Goal: Obtain resource: Download file/media

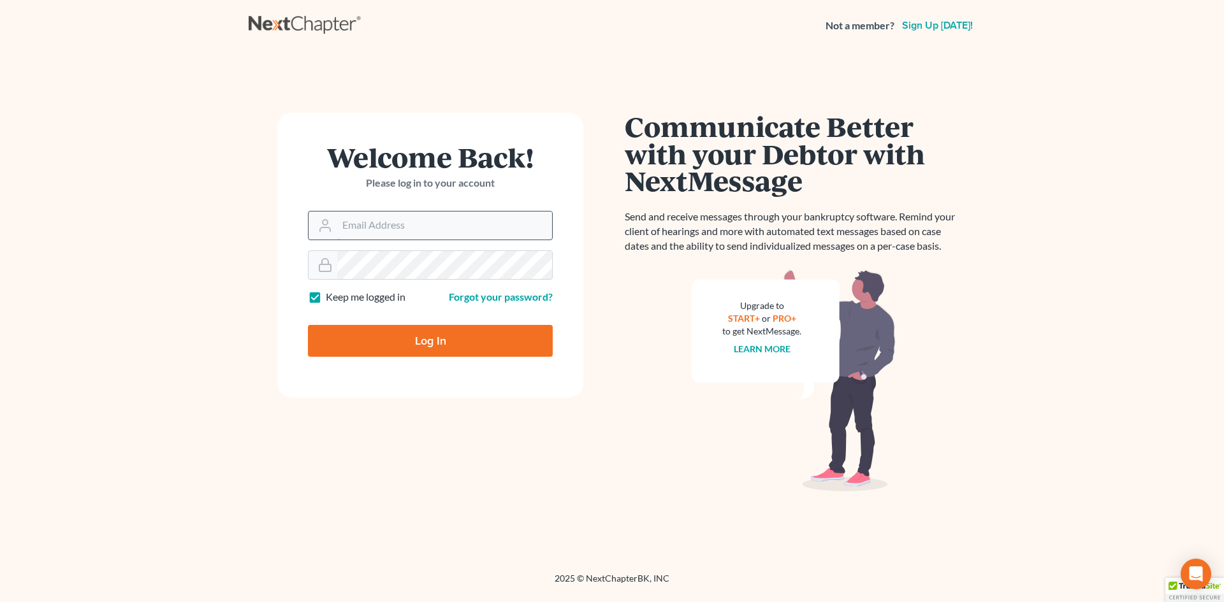
click at [379, 227] on input "Email Address" at bounding box center [444, 226] width 215 height 28
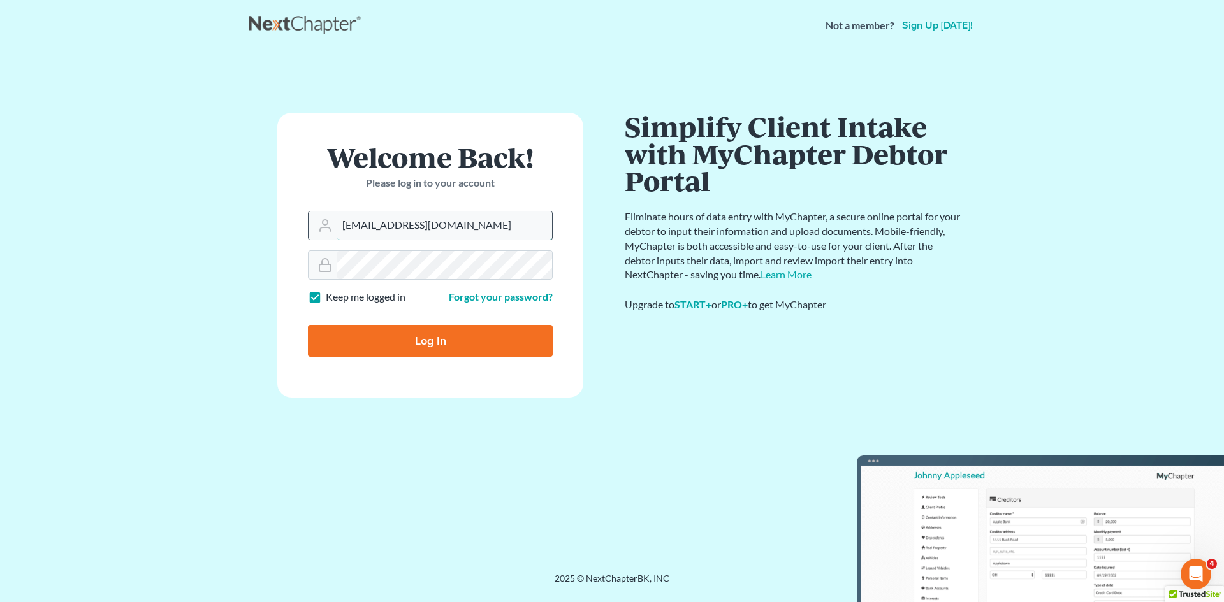
type input "pnocera@lbretta.com"
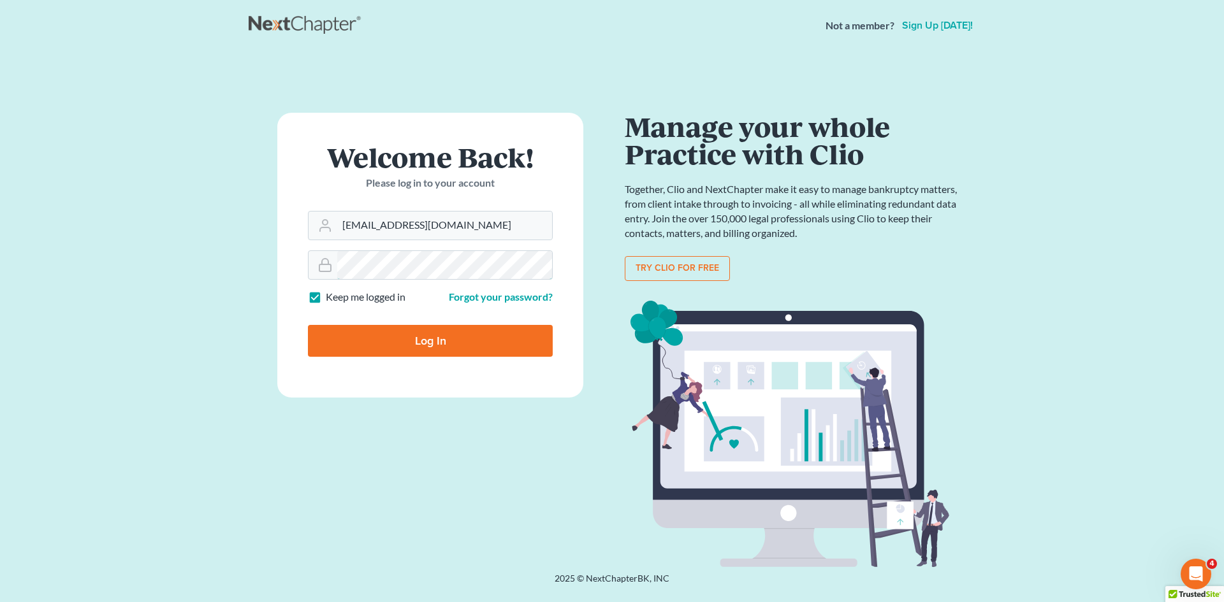
click at [308, 325] on input "Log In" at bounding box center [430, 341] width 245 height 32
type input "Thinking..."
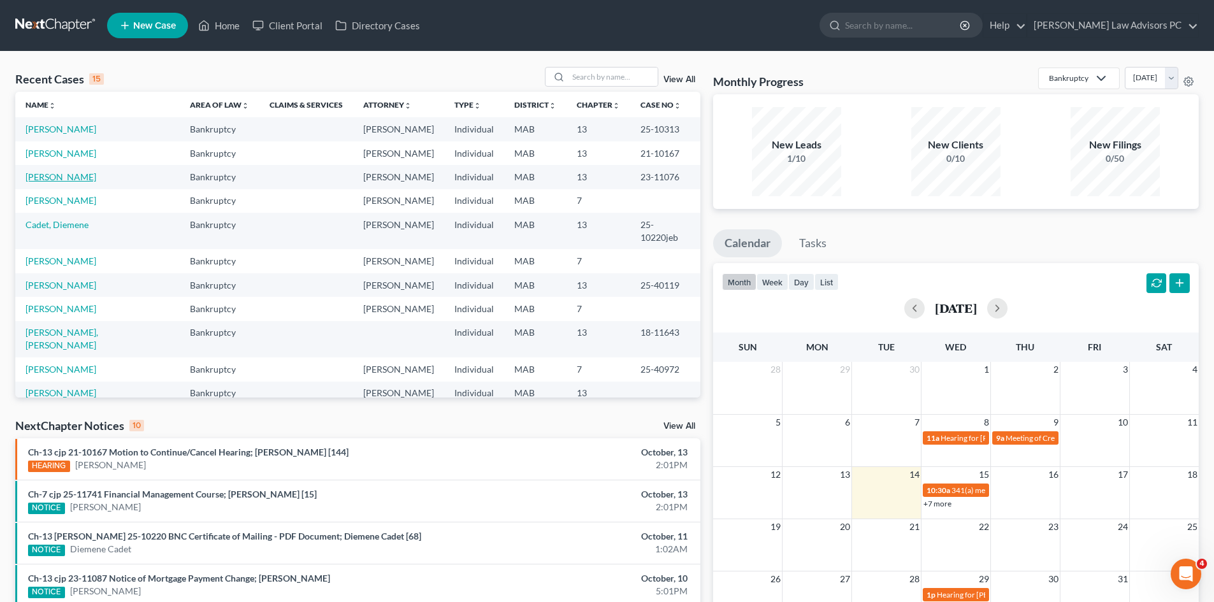
click at [61, 174] on link "Griffith-Bolden, Nylah" at bounding box center [60, 176] width 71 height 11
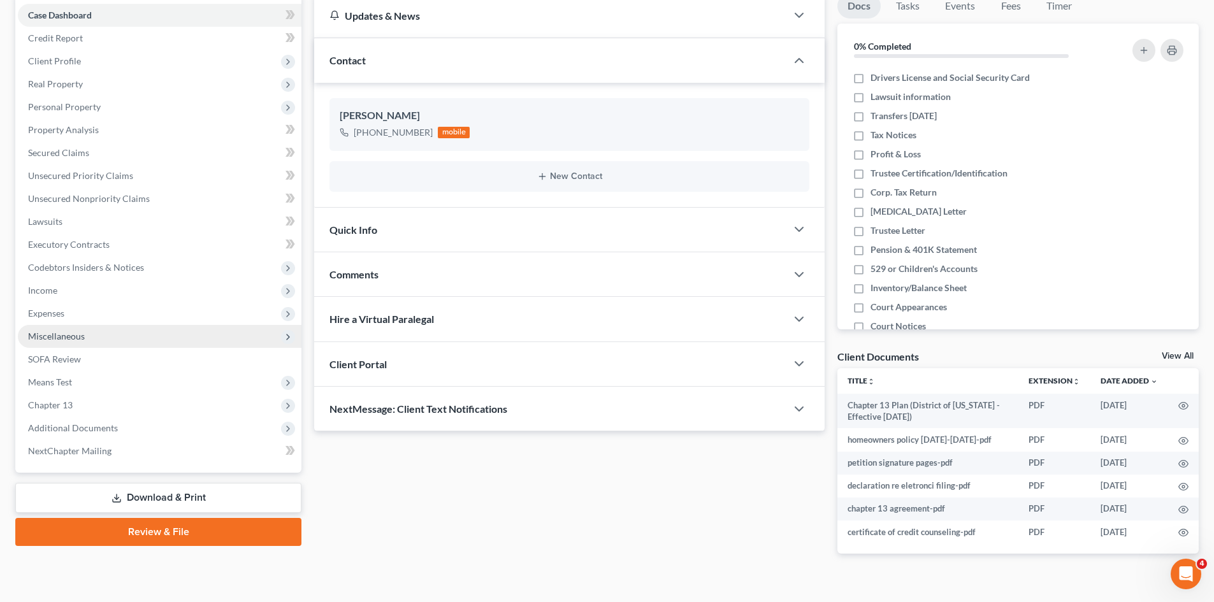
scroll to position [149, 0]
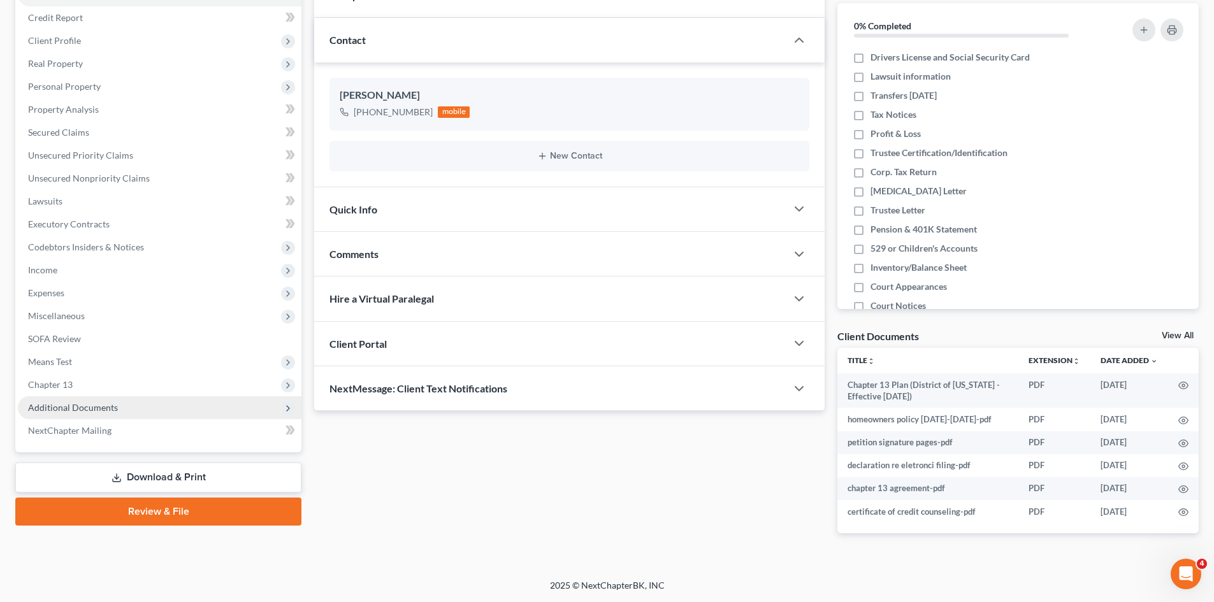
click at [56, 409] on span "Additional Documents" at bounding box center [73, 407] width 90 height 11
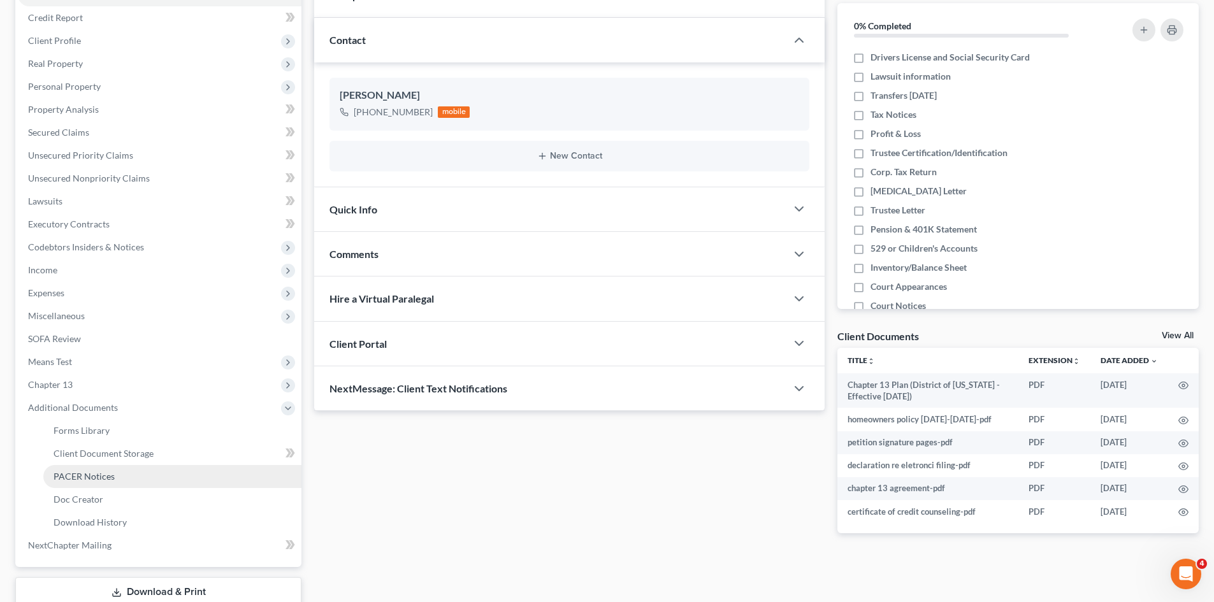
click at [98, 476] on span "PACER Notices" at bounding box center [84, 476] width 61 height 11
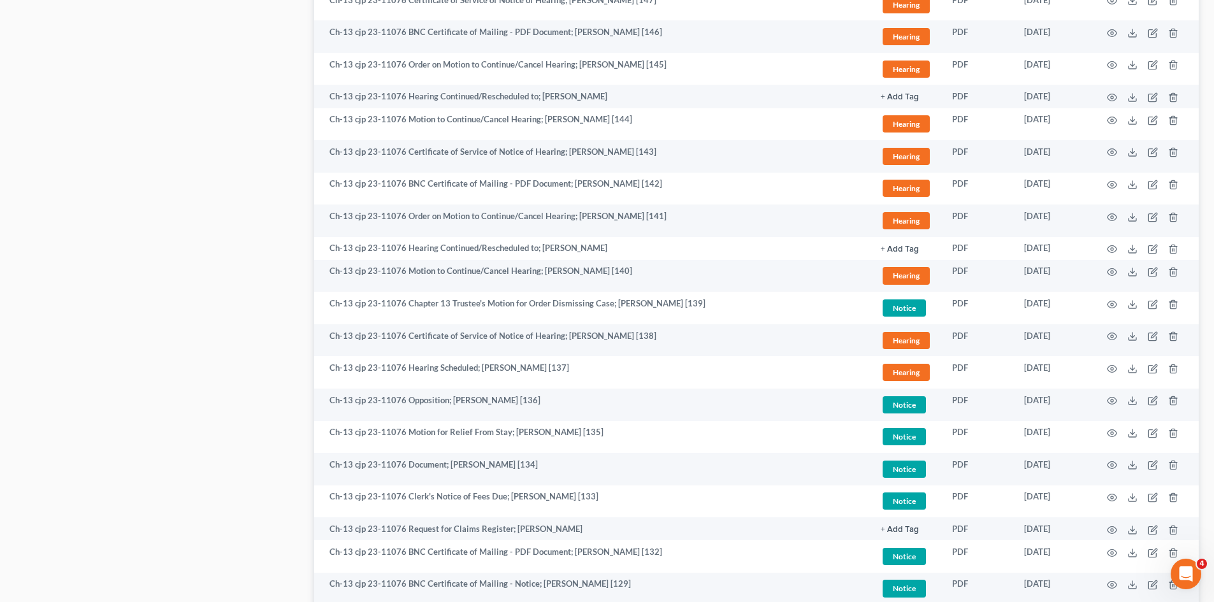
scroll to position [1848, 0]
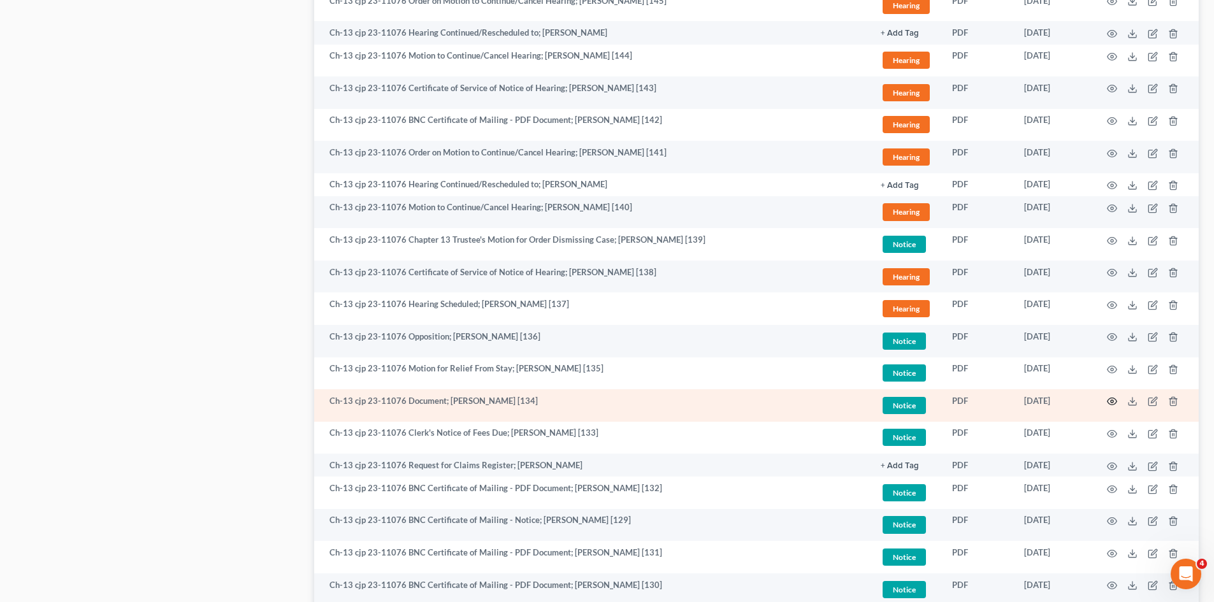
click at [1112, 402] on icon "button" at bounding box center [1112, 401] width 10 height 10
click at [1133, 398] on line at bounding box center [1133, 400] width 0 height 5
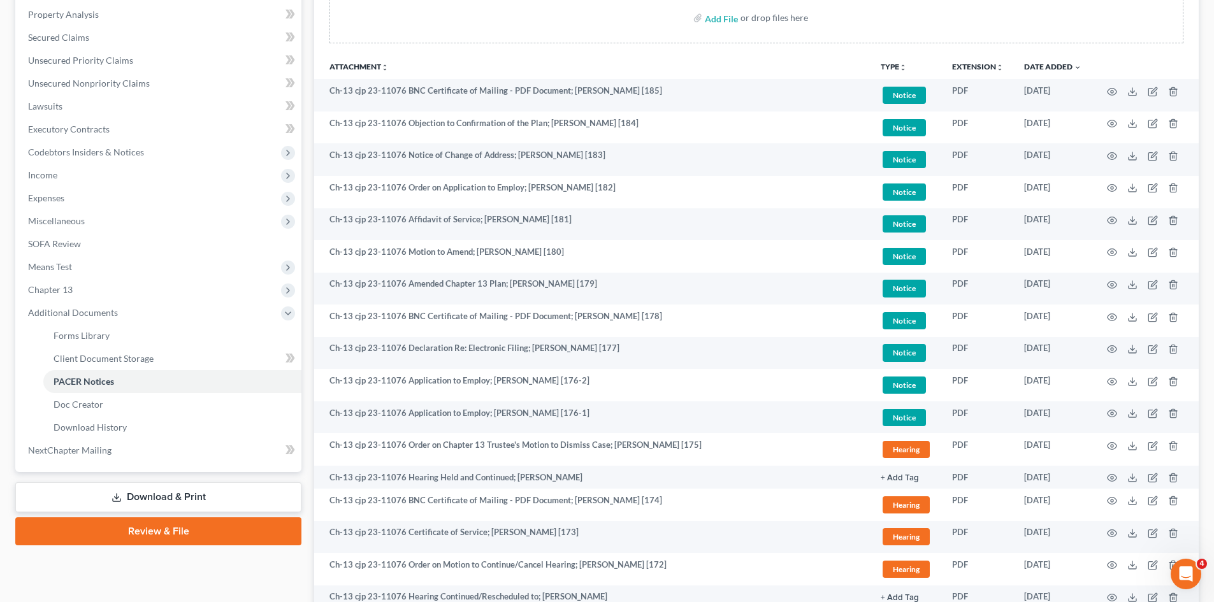
scroll to position [255, 0]
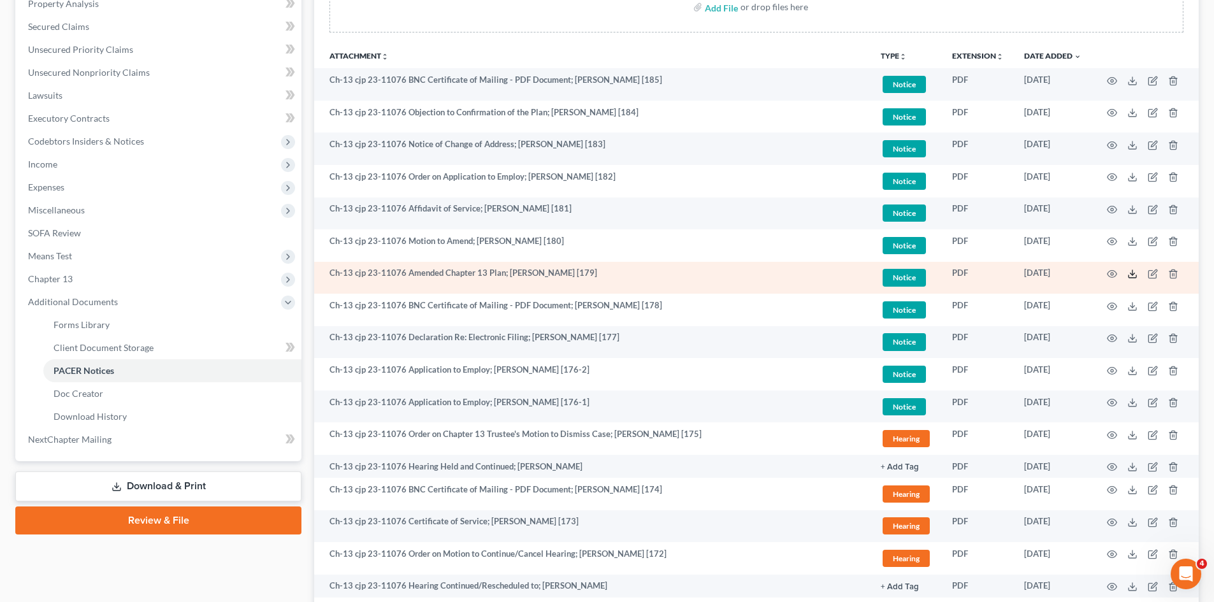
click at [1130, 275] on icon at bounding box center [1133, 274] width 10 height 10
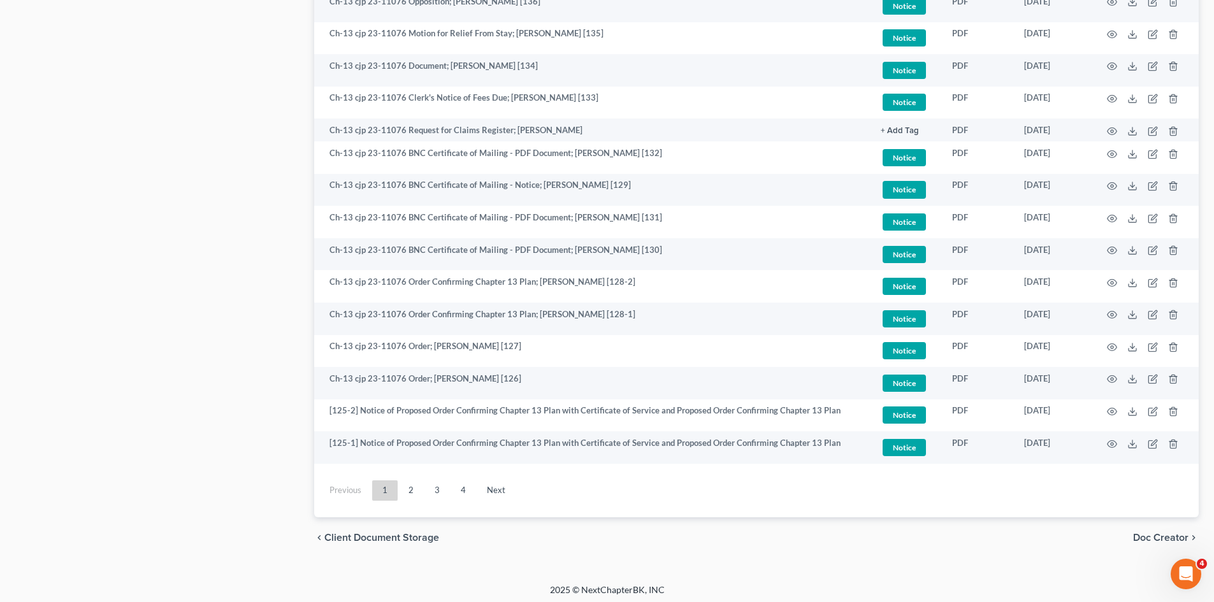
scroll to position [2188, 0]
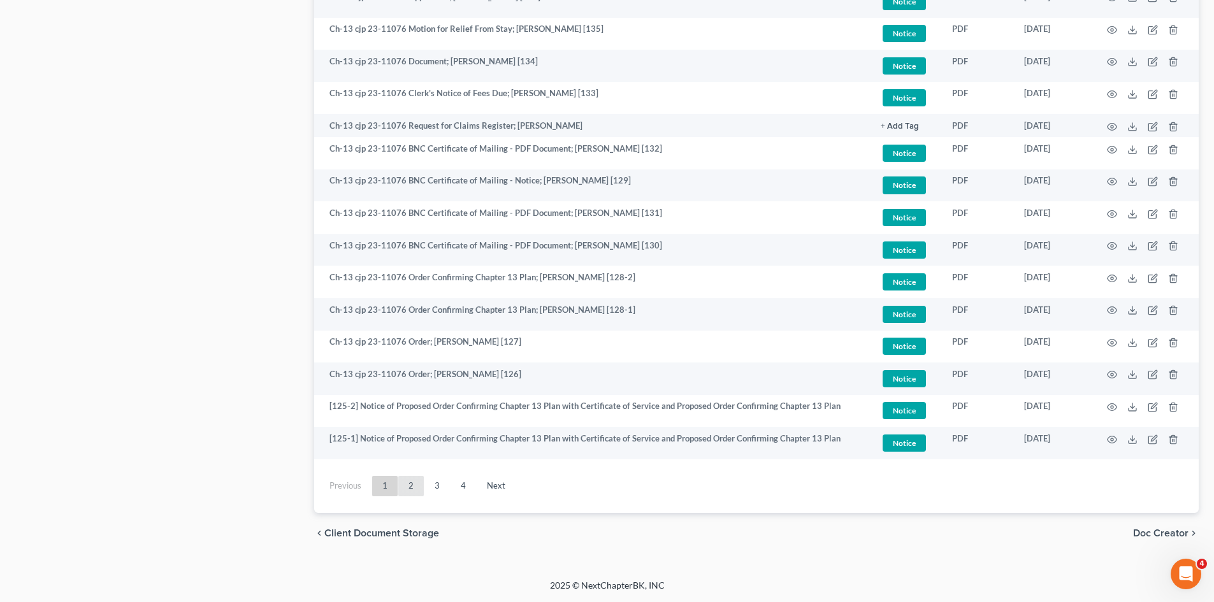
click at [405, 484] on link "2" at bounding box center [410, 486] width 25 height 20
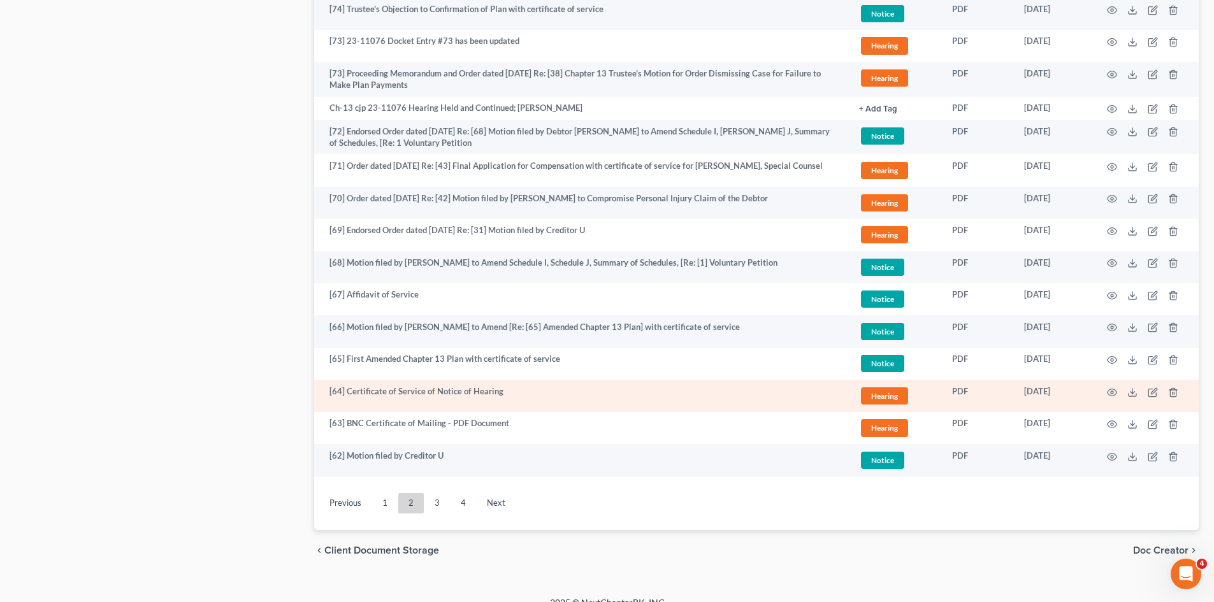
scroll to position [2272, 0]
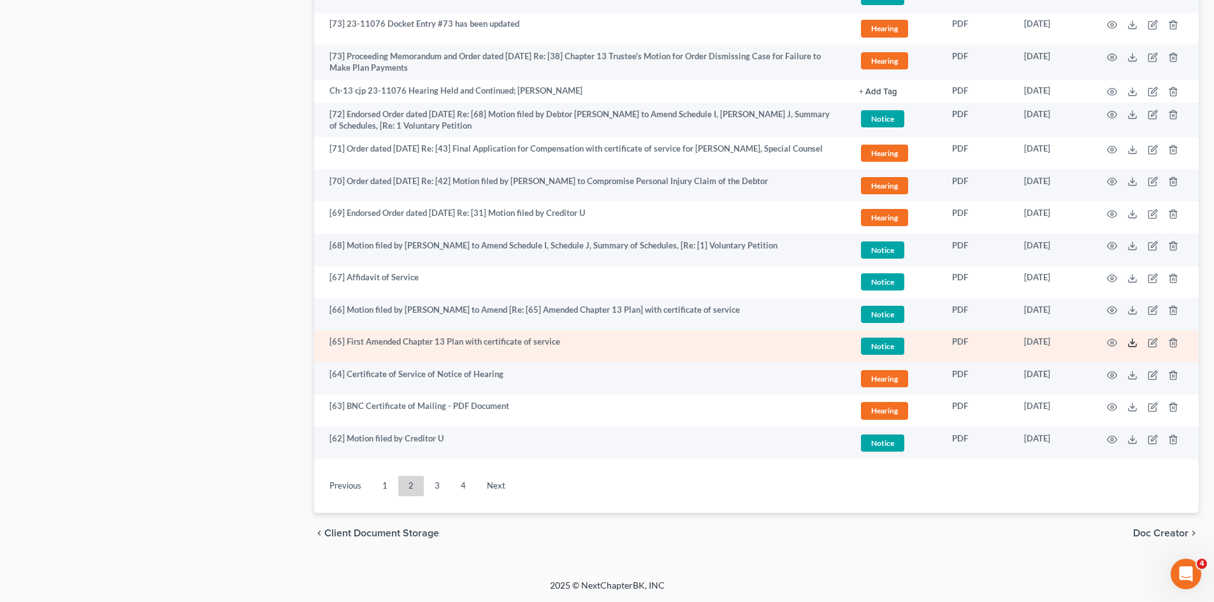
click at [1134, 346] on icon at bounding box center [1133, 343] width 10 height 10
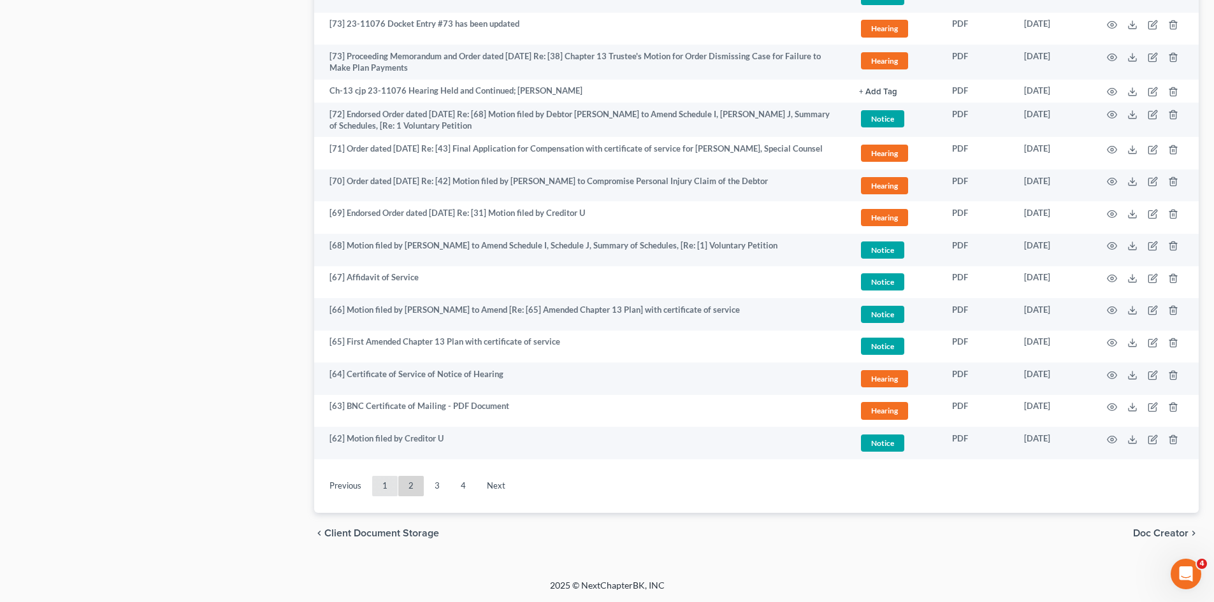
click at [384, 482] on link "1" at bounding box center [384, 486] width 25 height 20
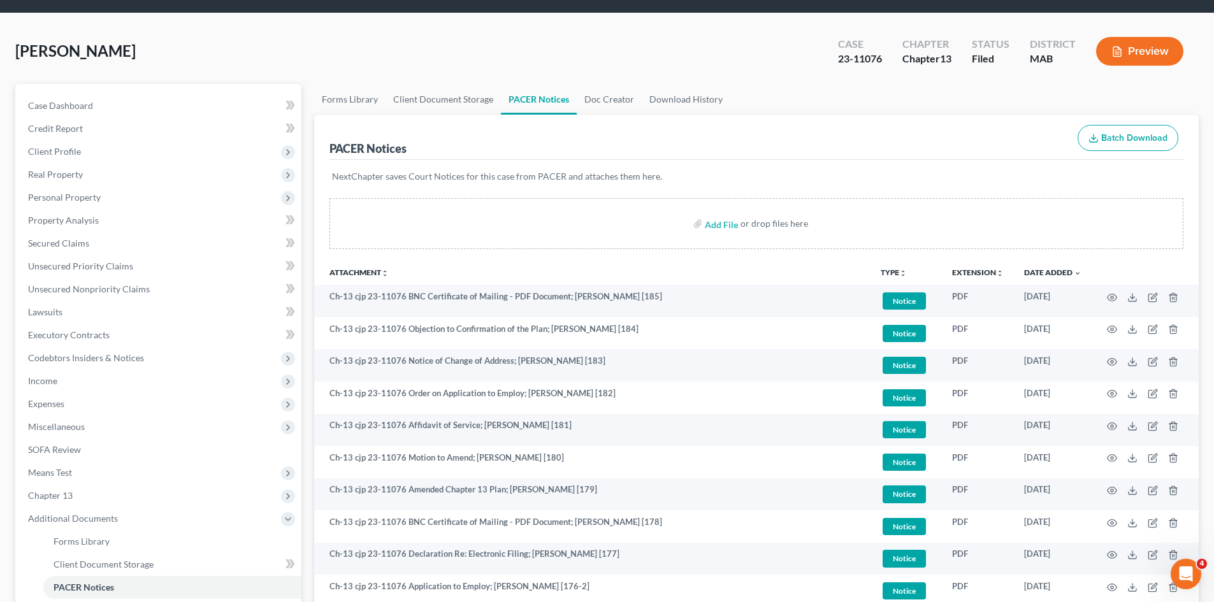
scroll to position [21, 0]
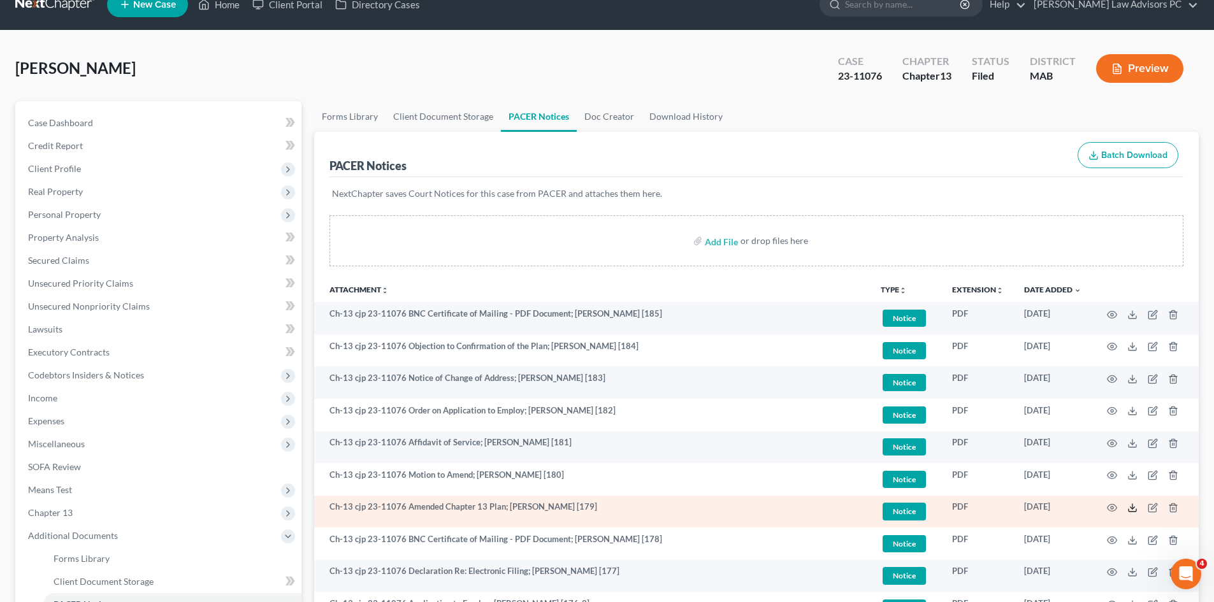
click at [1133, 506] on icon at bounding box center [1133, 508] width 10 height 10
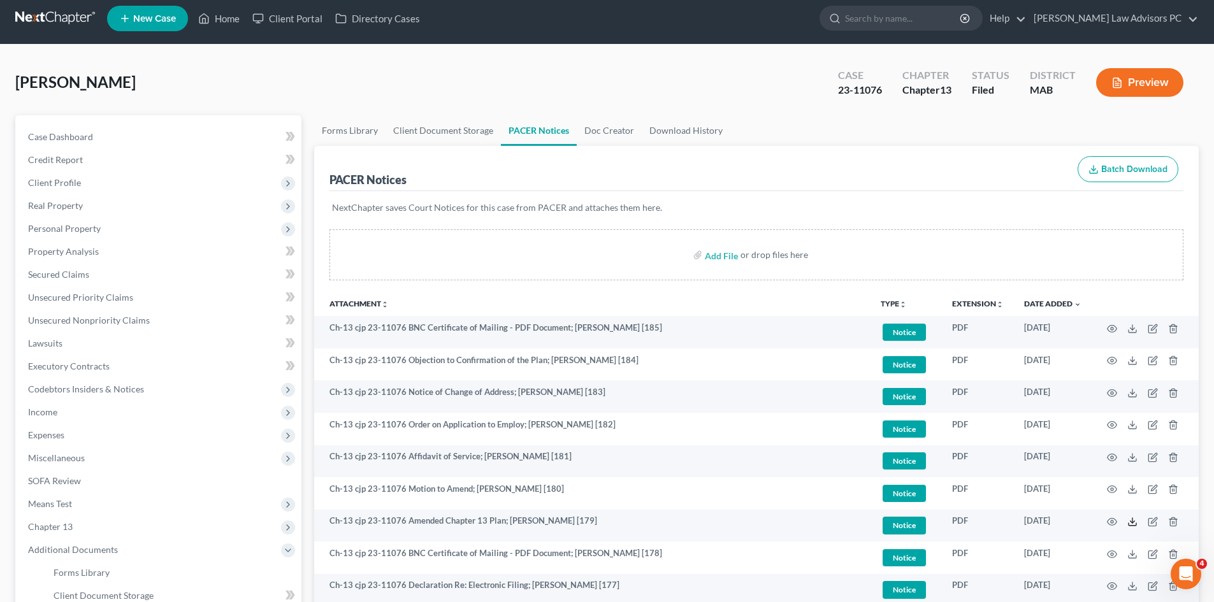
scroll to position [0, 0]
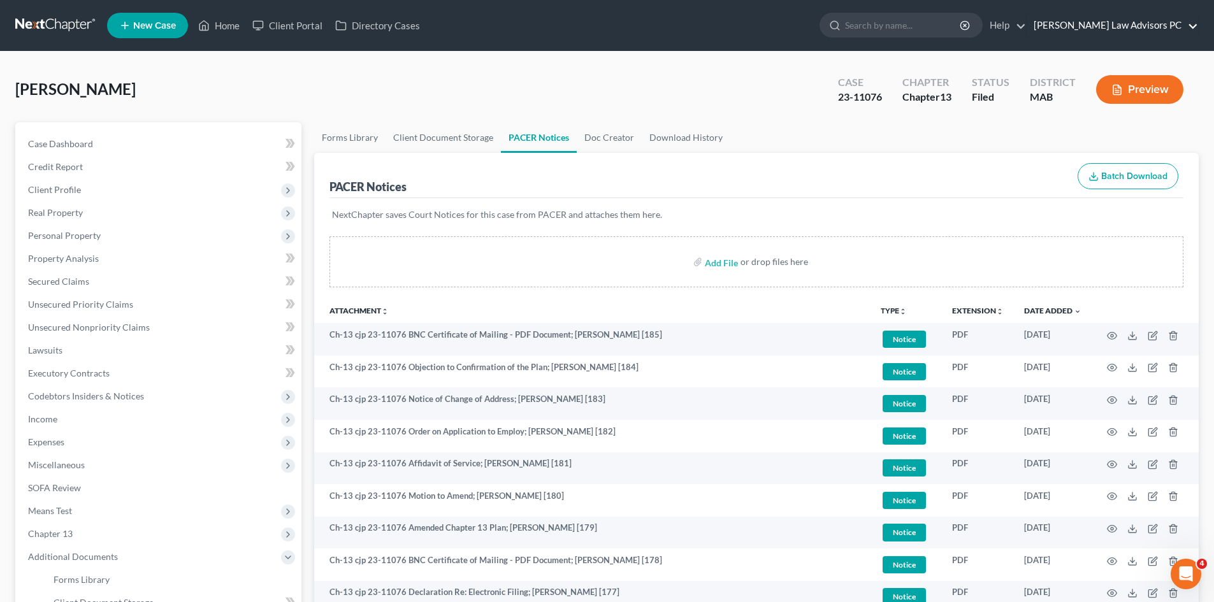
click at [1124, 33] on link "Bretta Law Advisors PC" at bounding box center [1112, 25] width 171 height 23
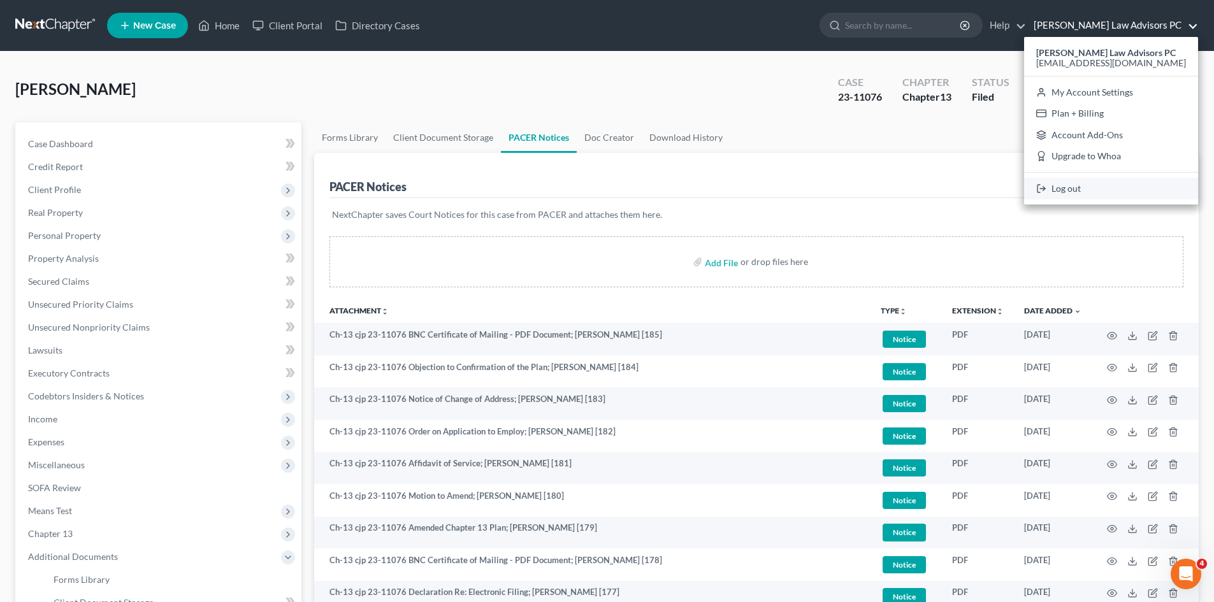
click at [1117, 186] on link "Log out" at bounding box center [1111, 189] width 174 height 22
